Goal: Task Accomplishment & Management: Use online tool/utility

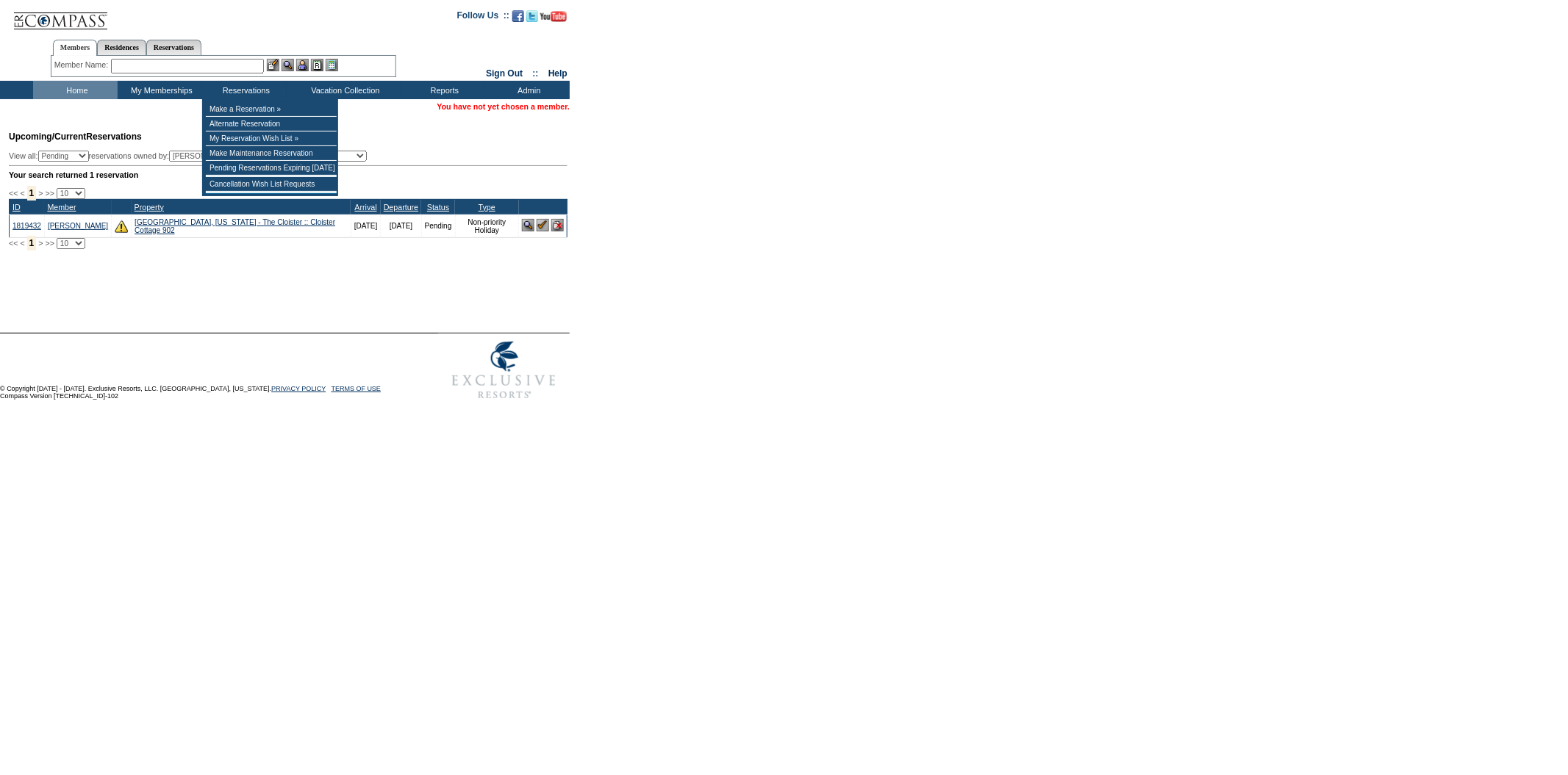
click at [393, 153] on td "Upcoming/Current Reservations View all: Pending Confirmed Cancelled TempHold re…" at bounding box center [287, 186] width 562 height 126
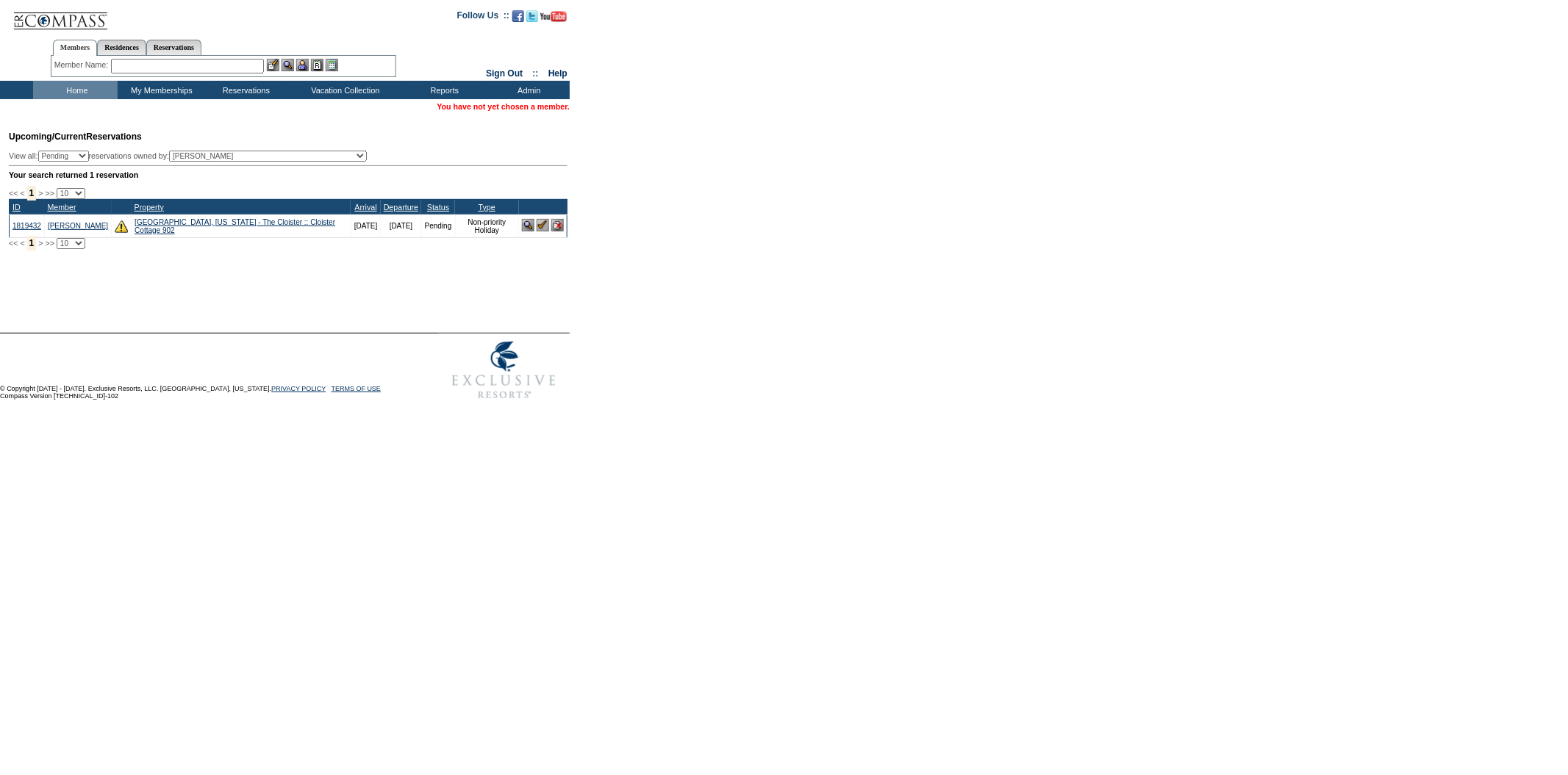
click at [345, 158] on select "(All) [PERSON_NAME] Accounting (MSM), Team [PERSON_NAME] (inactive) Admin, IT G…" at bounding box center [268, 156] width 198 height 11
select select "62889"
click at [198, 151] on select "(All) [PERSON_NAME] Accounting (MSM), Team [PERSON_NAME] (inactive) Admin, IT G…" at bounding box center [268, 156] width 198 height 11
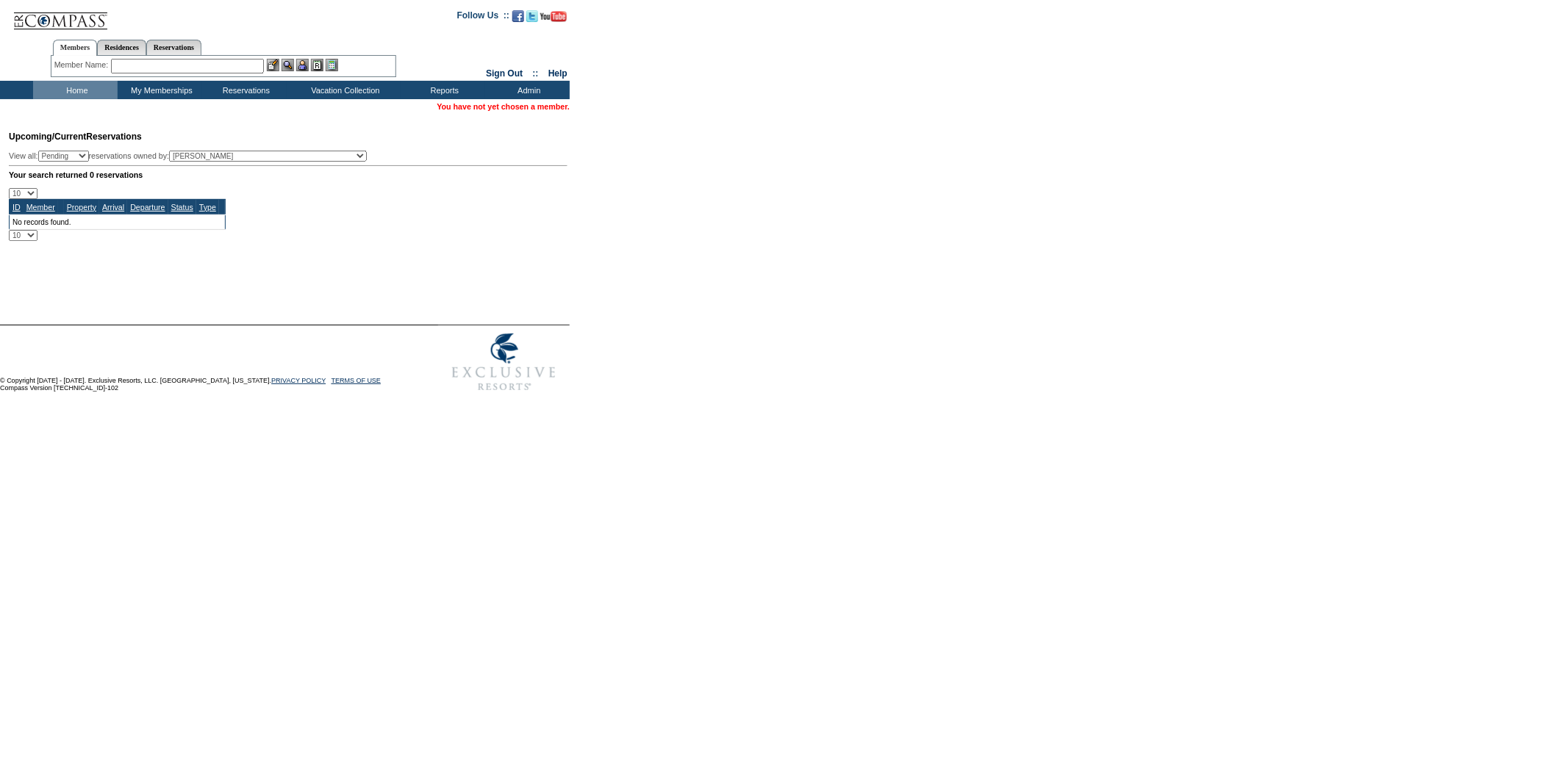
click at [89, 153] on select "Pending Confirmed Cancelled TempHold" at bounding box center [63, 156] width 50 height 11
click at [44, 151] on select "Pending Confirmed Cancelled TempHold" at bounding box center [63, 156] width 50 height 11
click at [87, 152] on select "Pending Confirmed Cancelled TempHold" at bounding box center [63, 156] width 50 height 11
select select "Pending"
click at [44, 151] on select "Pending Confirmed Cancelled TempHold" at bounding box center [63, 156] width 50 height 11
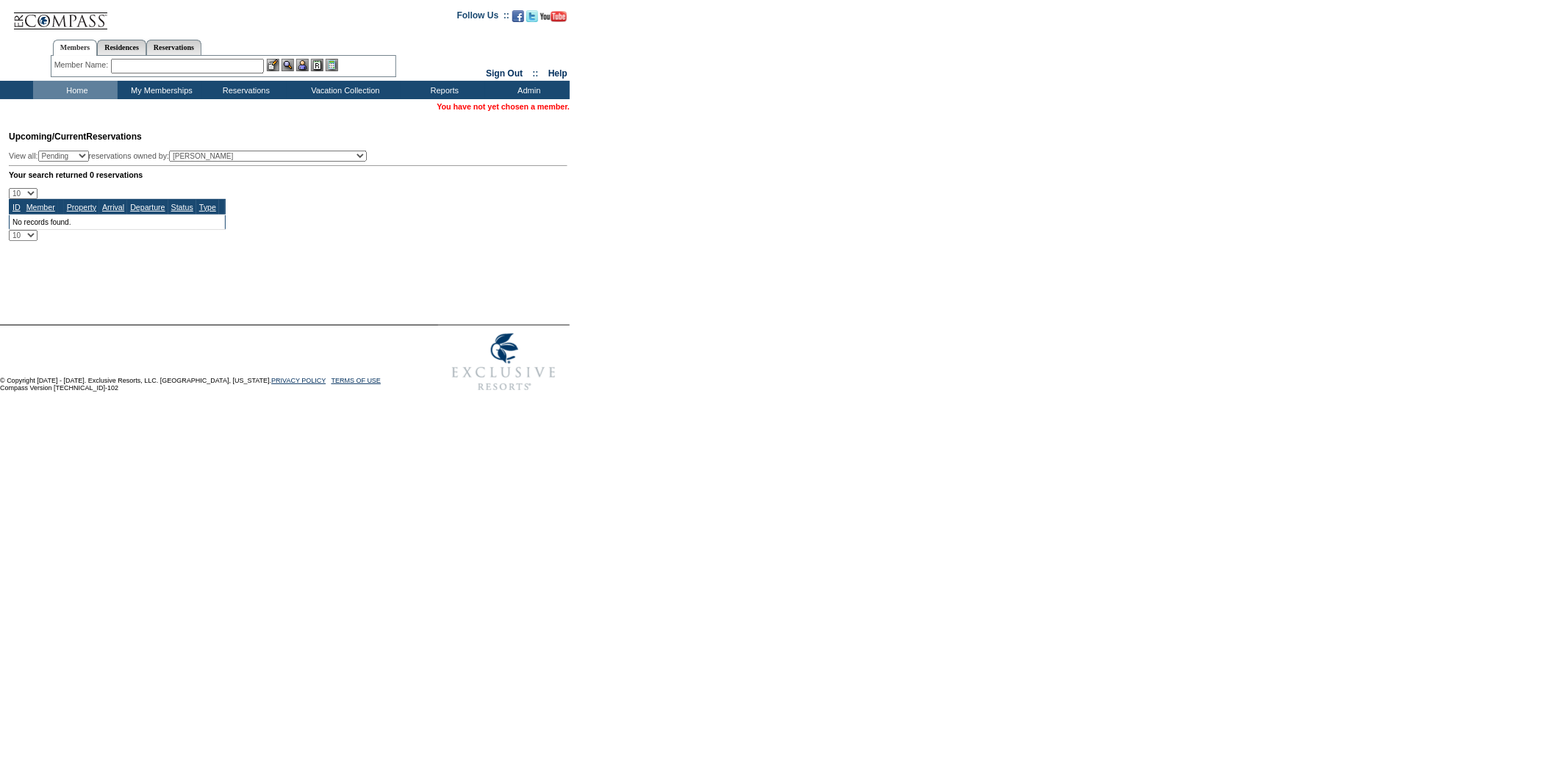
click at [90, 161] on td "Upcoming/Current Reservations View all: Pending Confirmed Cancelled TempHold re…" at bounding box center [287, 181] width 562 height 118
click at [254, 69] on input "text" at bounding box center [187, 66] width 153 height 15
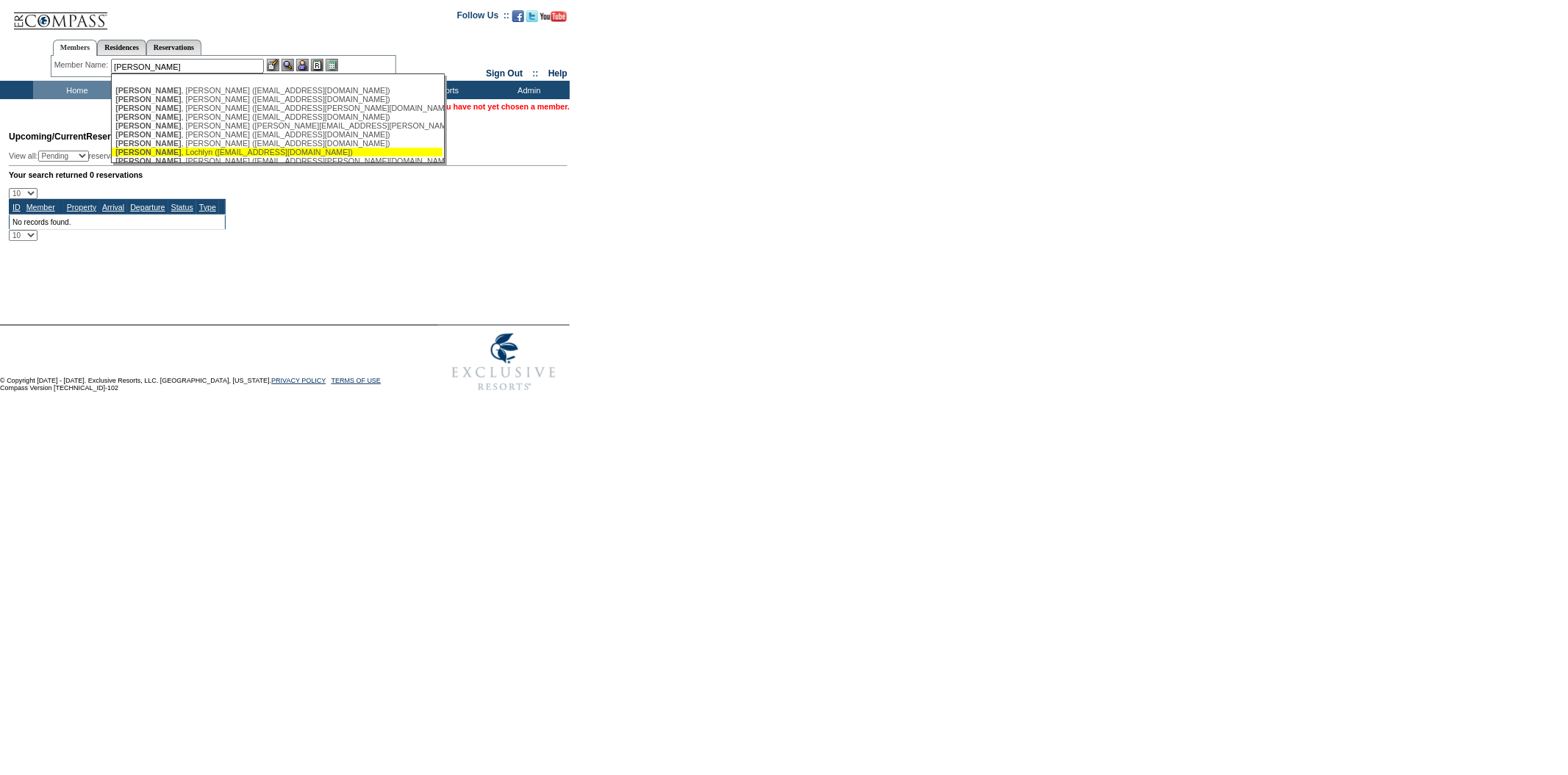
type input "clark"
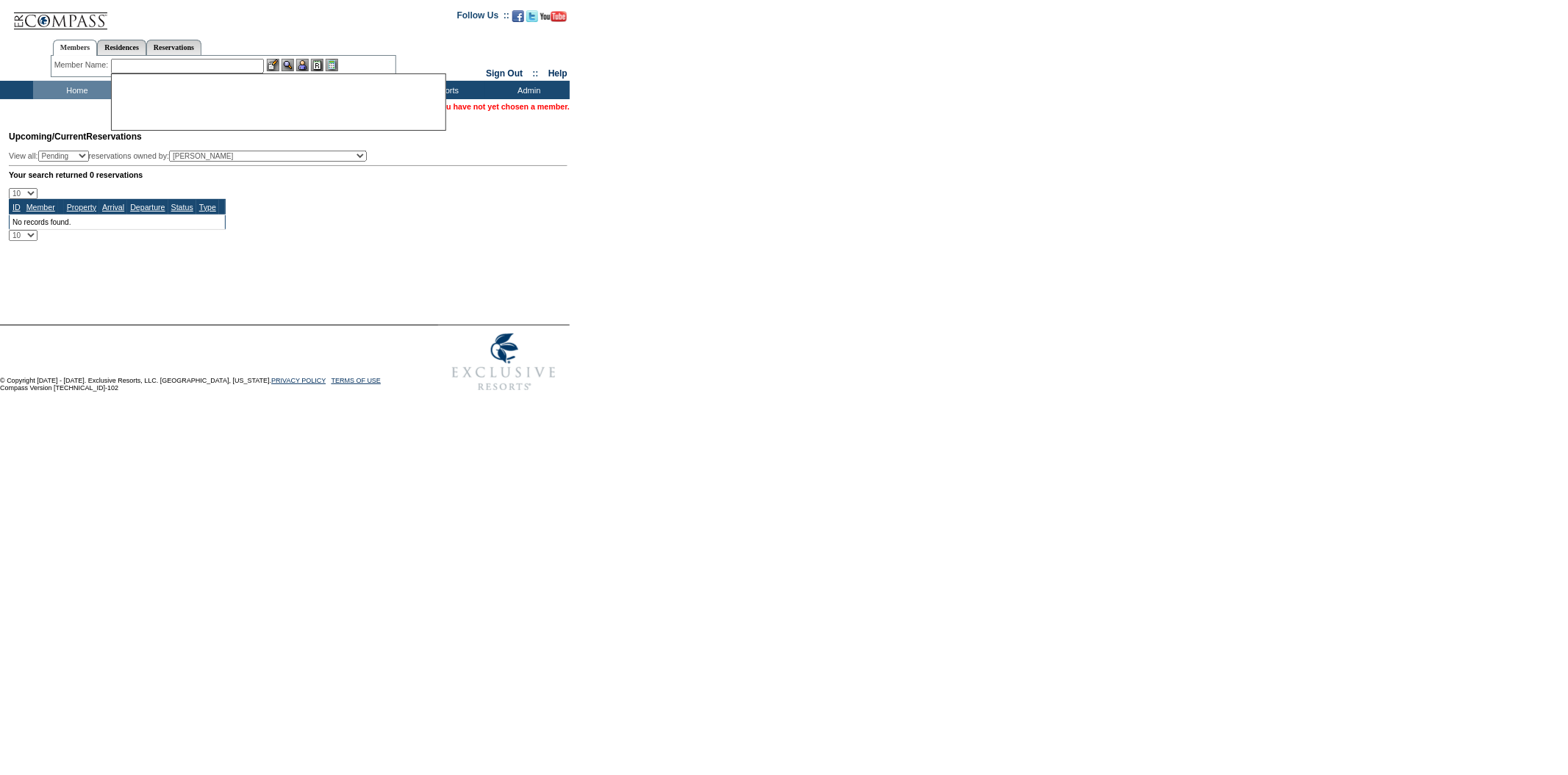
click at [475, 207] on div "10 25 50 100 500 ID Member Property Arrival Departure Status Type No records fo…" at bounding box center [288, 215] width 558 height 53
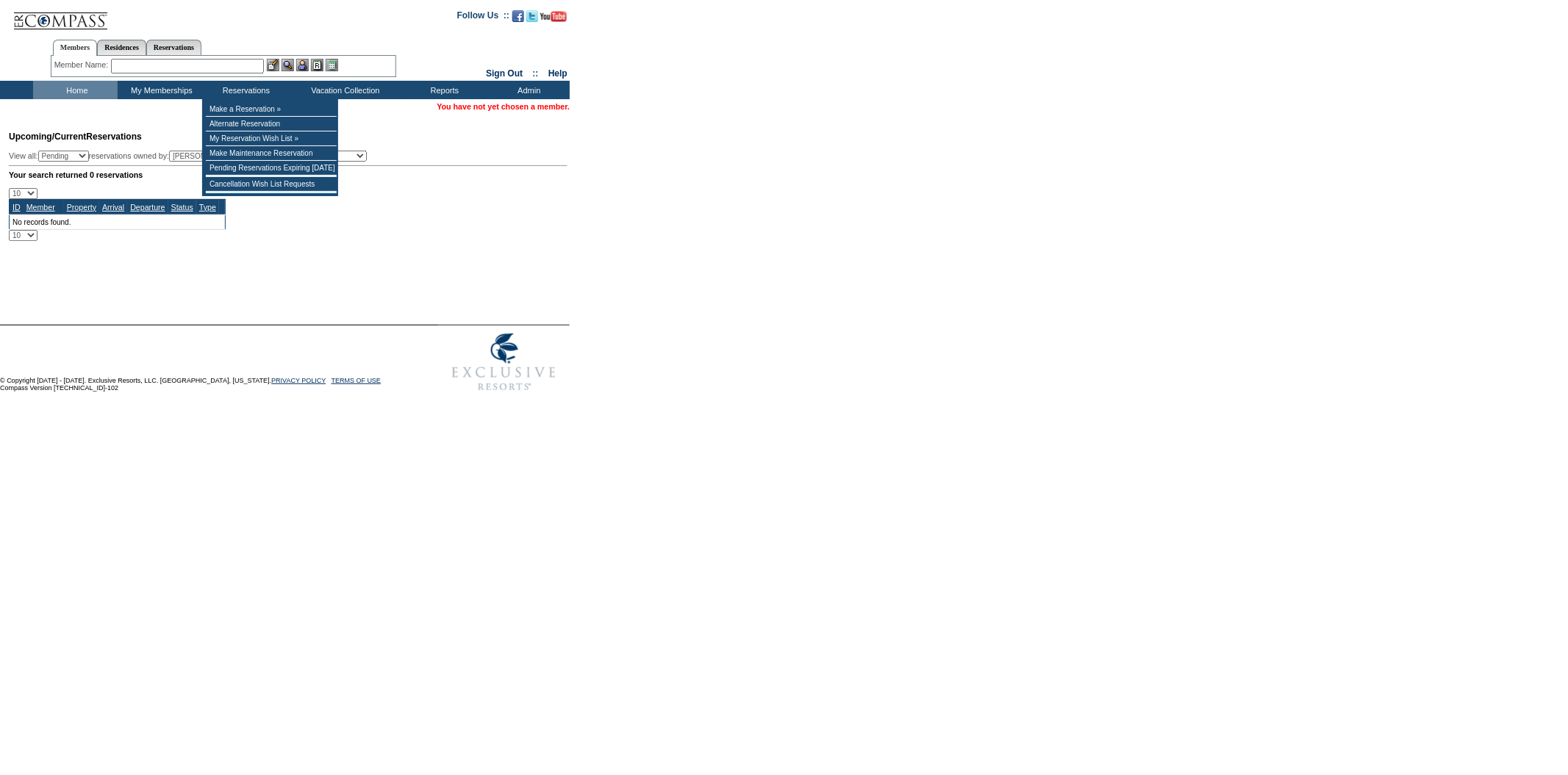
click at [232, 65] on input "text" at bounding box center [187, 66] width 153 height 15
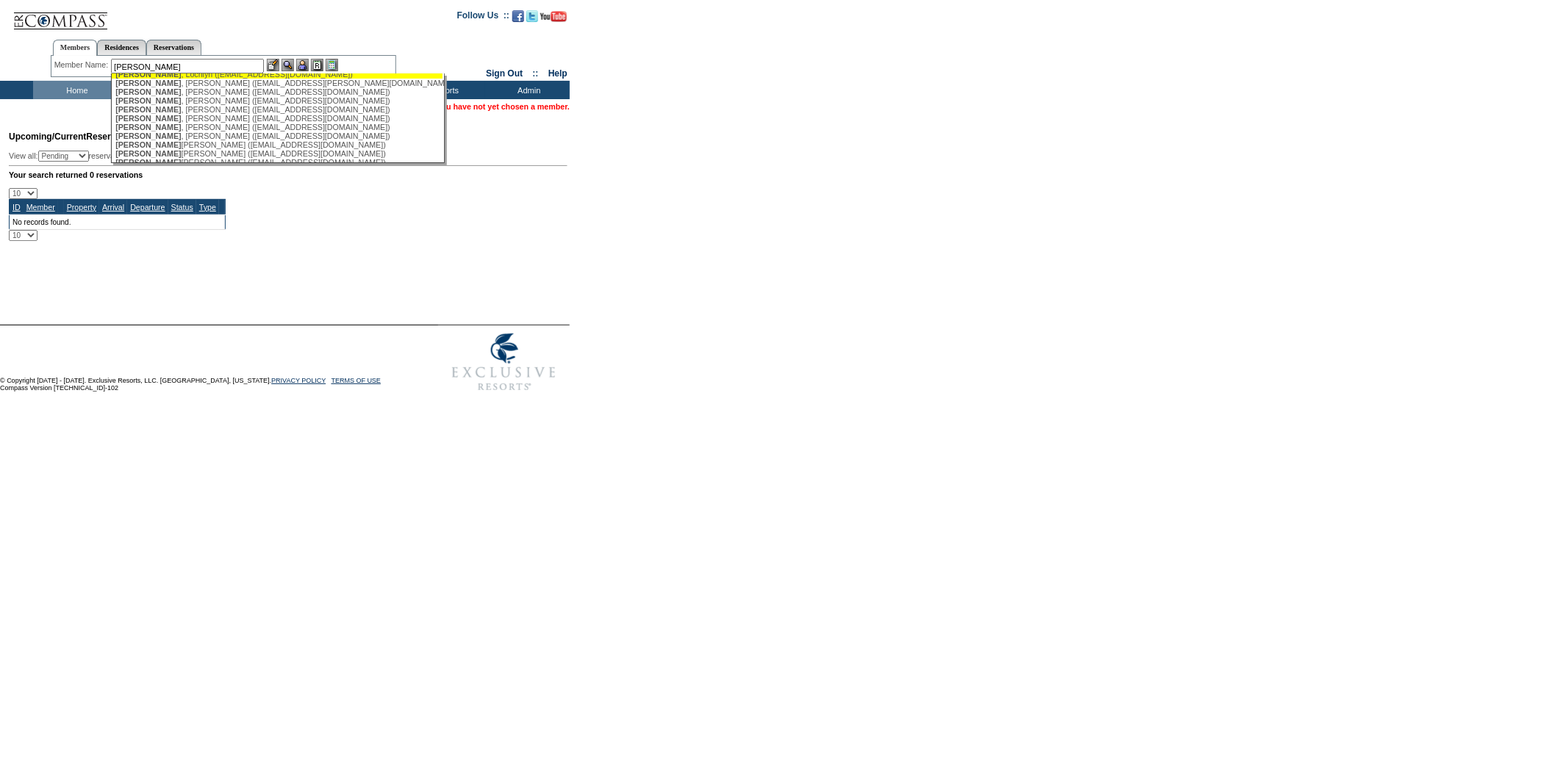
scroll to position [80, 0]
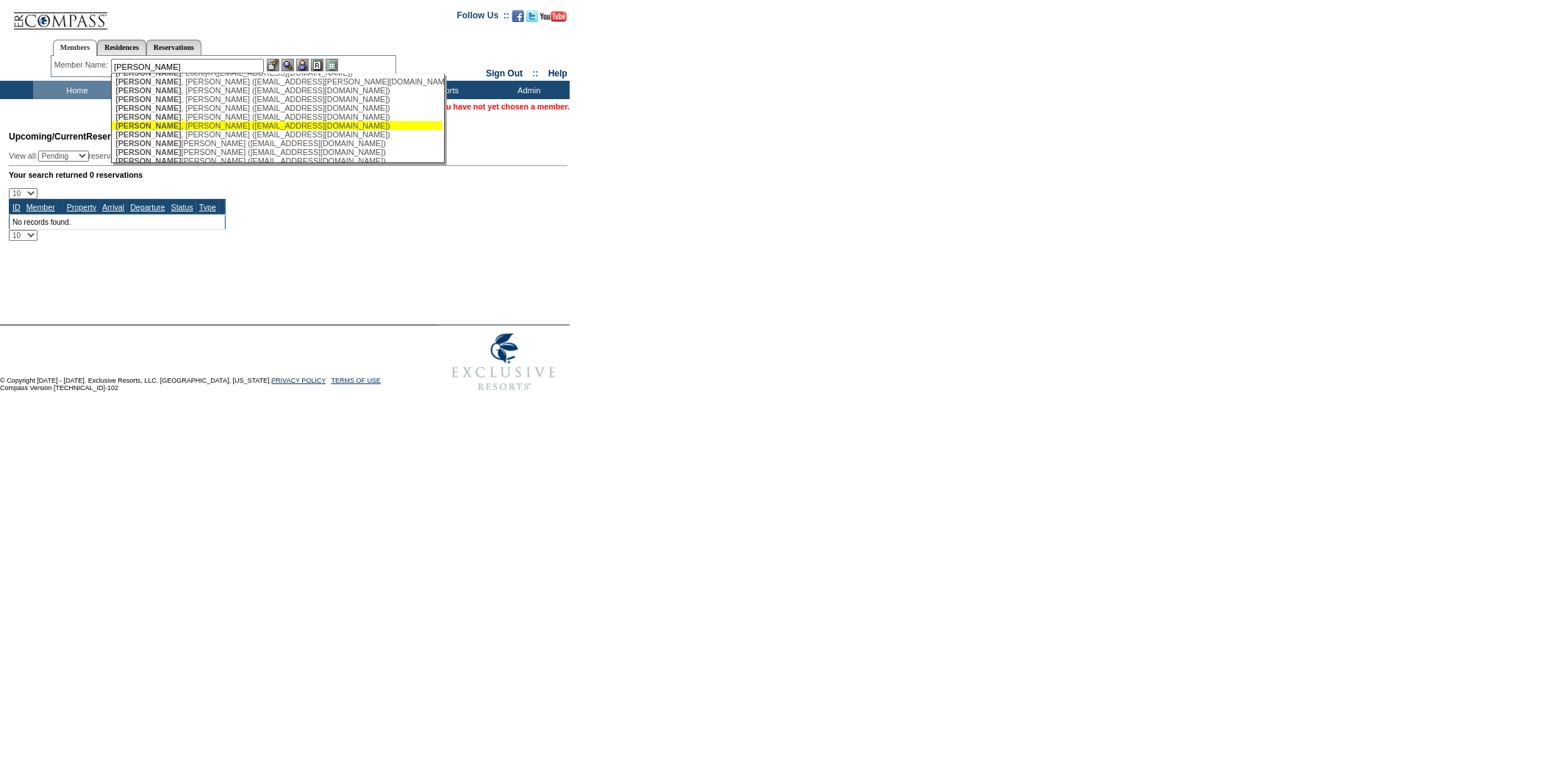
click at [232, 130] on div "Clark , Tim (timothyclark0@gmail.com)" at bounding box center [276, 126] width 323 height 9
type input "Clark, Tim (timothyclark0@gmail.com)"
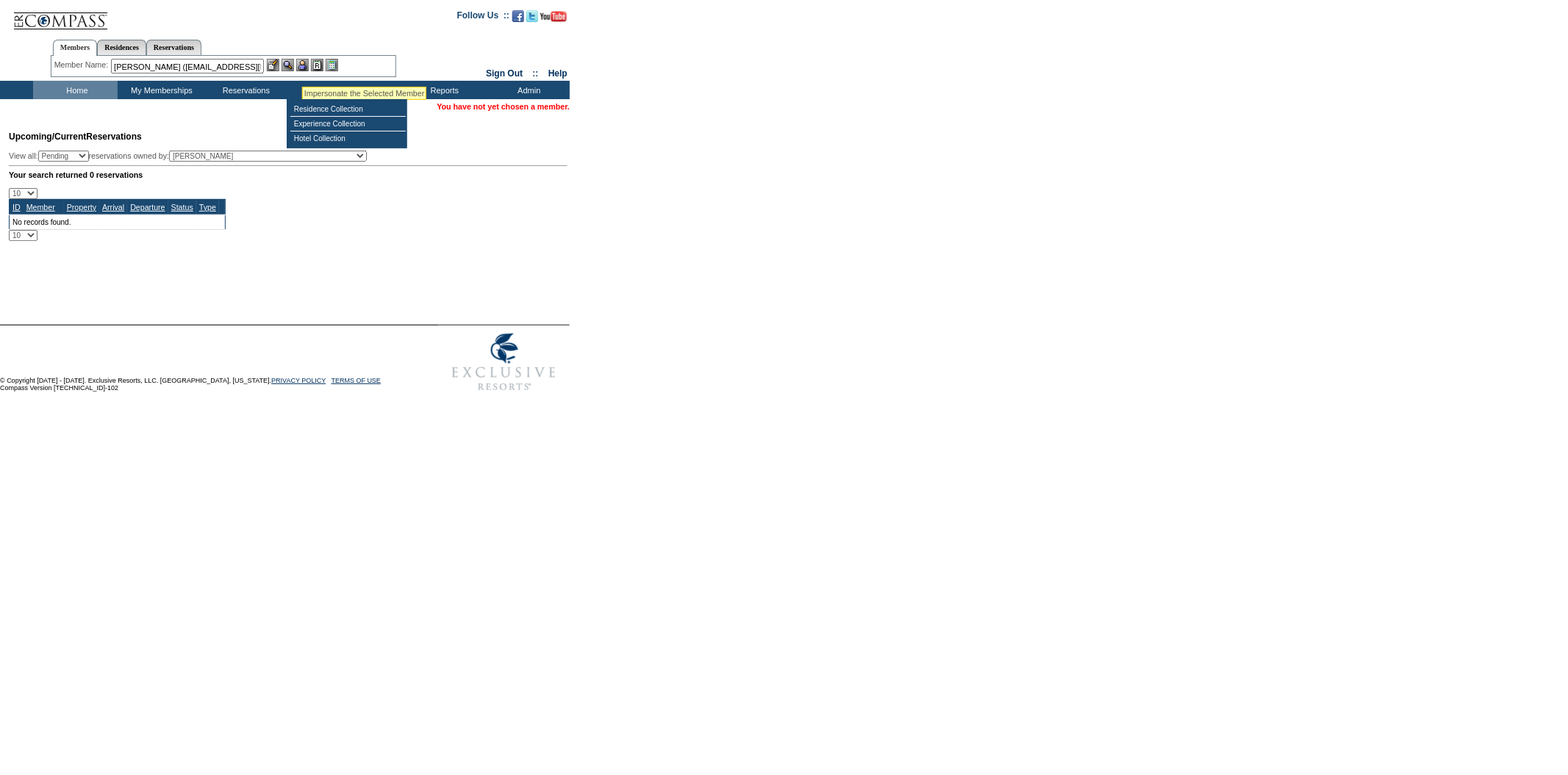
click at [302, 67] on img at bounding box center [303, 65] width 13 height 13
click at [294, 60] on img at bounding box center [288, 65] width 13 height 13
